Goal: Task Accomplishment & Management: Complete application form

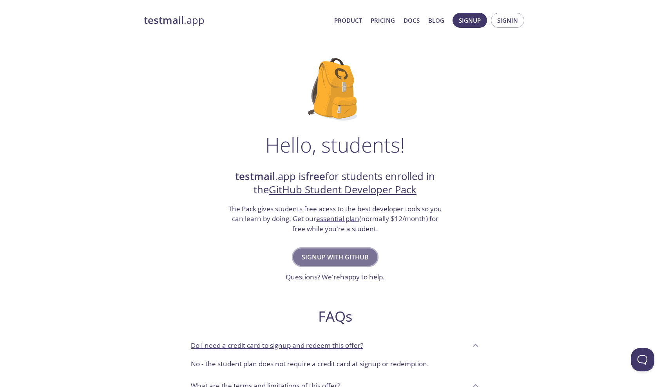
click at [364, 256] on span "Signup with GitHub" at bounding box center [334, 257] width 67 height 11
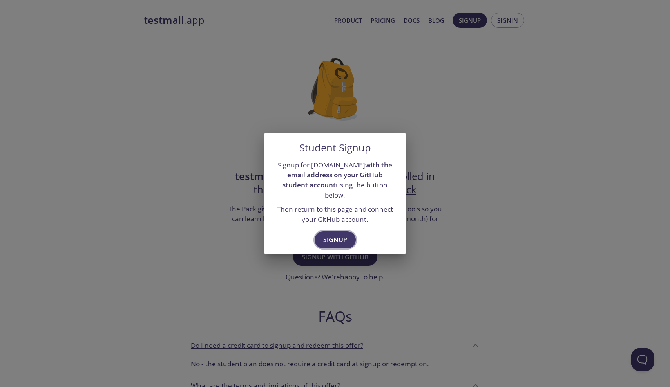
click at [338, 235] on span "Signup" at bounding box center [335, 240] width 24 height 11
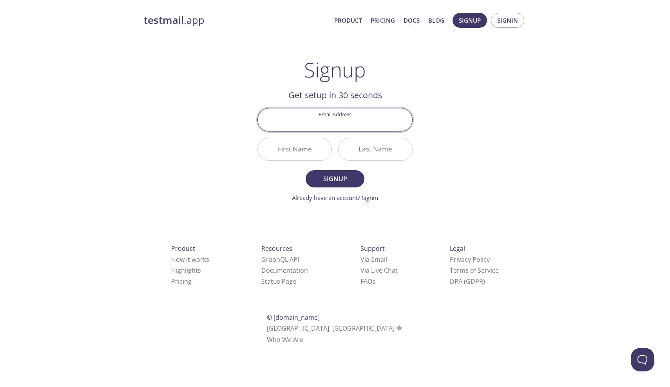
click at [348, 121] on input "Email Address" at bounding box center [335, 119] width 154 height 22
click at [340, 120] on input "Email Address" at bounding box center [335, 119] width 154 height 22
type input "[EMAIL_ADDRESS][DOMAIN_NAME]"
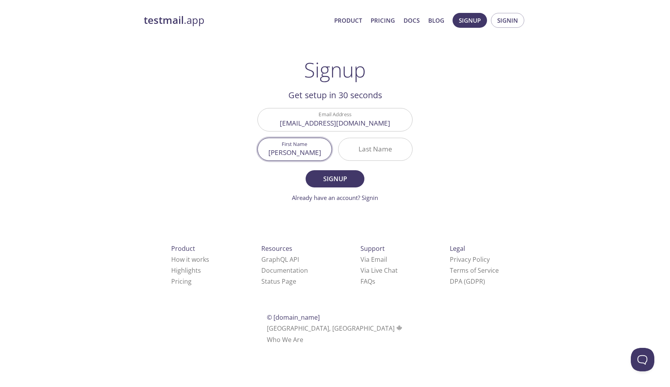
type input "[PERSON_NAME]"
type input "K"
click at [316, 177] on span "Signup" at bounding box center [335, 178] width 42 height 11
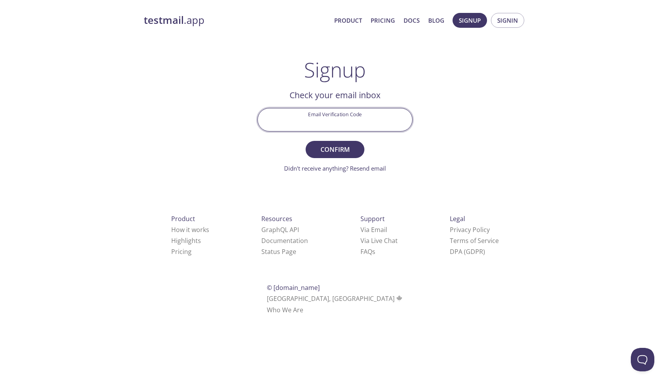
click at [333, 123] on input "Email Verification Code" at bounding box center [335, 119] width 154 height 22
type input "Q9ZRVJ4"
click at [343, 148] on span "Confirm" at bounding box center [335, 149] width 42 height 11
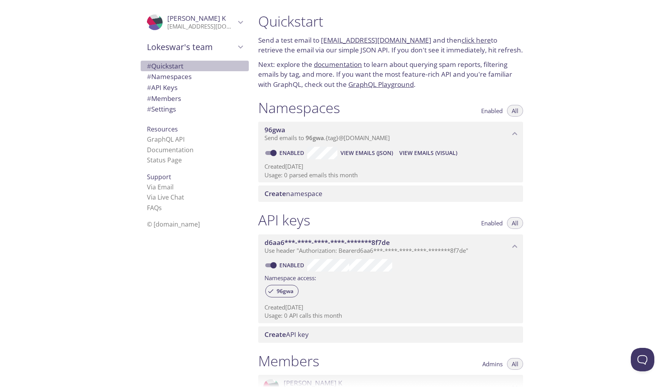
click at [183, 67] on span "# Quickstart" at bounding box center [165, 65] width 36 height 9
click at [190, 74] on span "# Namespaces" at bounding box center [169, 76] width 45 height 9
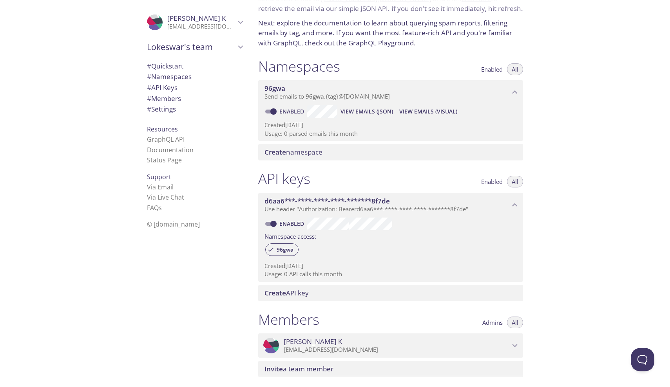
scroll to position [37, 0]
